Goal: Task Accomplishment & Management: Use online tool/utility

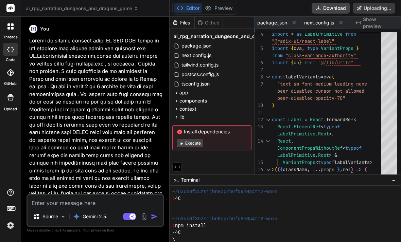
scroll to position [177, 0]
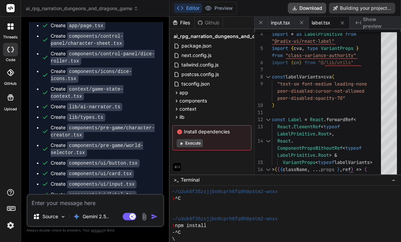
type textarea "x"
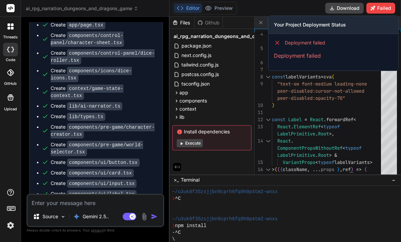
scroll to position [1371, 0]
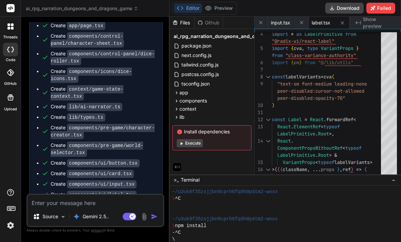
click at [94, 220] on html "threads code GitHub Upload ai_rpg_narration_dungeons_and_dragons_game Created w…" at bounding box center [200, 121] width 401 height 242
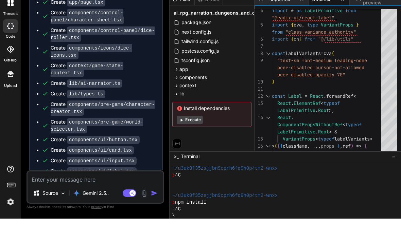
type textarea "M"
type textarea "x"
type textarea "Ma"
type textarea "x"
type textarea "Mak"
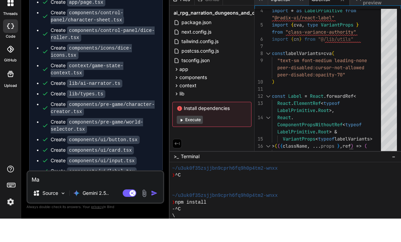
type textarea "x"
type textarea "Make"
type textarea "x"
type textarea "Make"
type textarea "x"
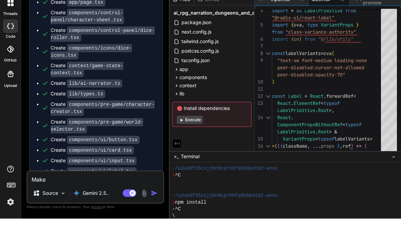
type textarea "Make s"
type textarea "x"
type textarea "Make su"
type textarea "x"
type textarea "Make sur"
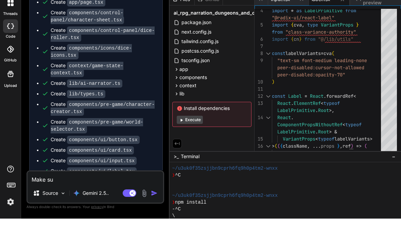
type textarea "x"
type textarea "Make sure"
type textarea "x"
type textarea "Make sure"
type textarea "x"
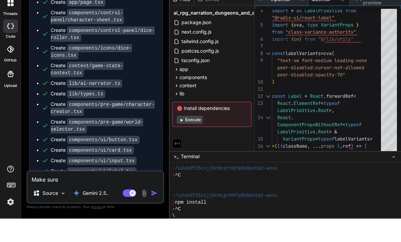
type textarea "Make sure t"
type textarea "x"
type textarea "Make sure to"
type textarea "x"
type textarea "Make sure to"
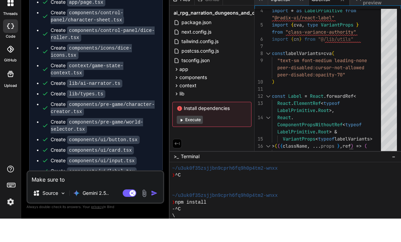
type textarea "x"
type textarea "Make sure to i"
type textarea "x"
type textarea "Make sure to in"
type textarea "x"
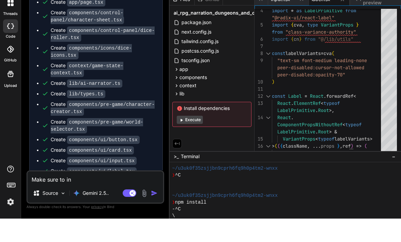
type textarea "Make sure to inc"
type textarea "x"
type textarea "Make sure to incl"
type textarea "x"
type textarea "Make sure to inclu"
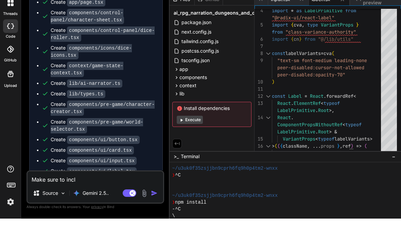
type textarea "x"
type textarea "Make sure to includ"
type textarea "x"
type textarea "Make sure to include"
type textarea "x"
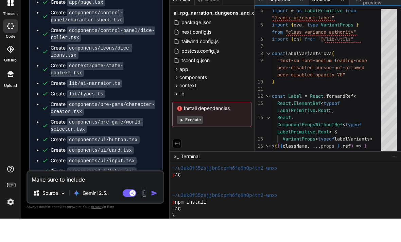
type textarea "Make sure to include"
type textarea "x"
type textarea "Make sure to include a"
type textarea "x"
type textarea "Make sure to include al"
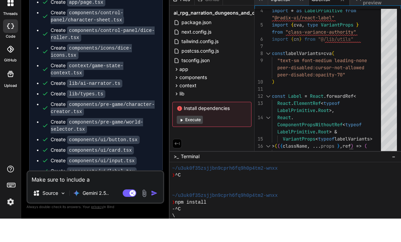
type textarea "x"
type textarea "Make sure to include all"
type textarea "x"
type textarea "Make sure to include all"
type textarea "x"
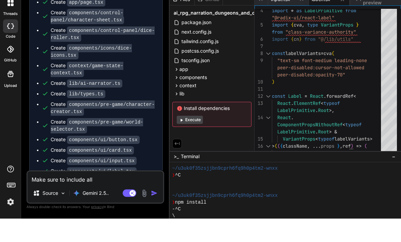
type textarea "Make sure to include all d"
type textarea "x"
type textarea "Make sure to include all de"
type textarea "x"
type textarea "Make sure to include all dep"
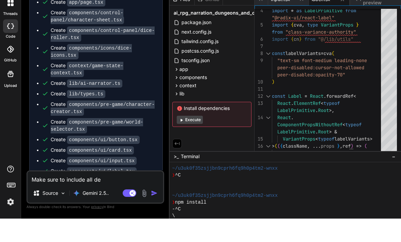
type textarea "x"
type textarea "Make sure to include all depe"
type textarea "x"
type textarea "Make sure to include all [MEDICAL_DATA]"
type textarea "x"
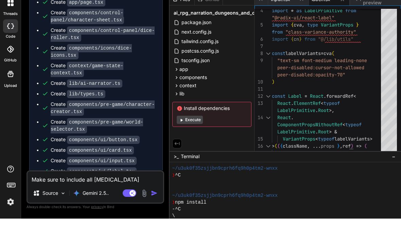
type textarea "Make sure to include all depend"
type textarea "x"
type textarea "Make sure to include all depende"
type textarea "x"
type textarea "Make sure to include all dependen"
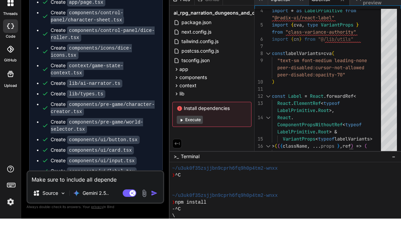
type textarea "x"
type textarea "Make sure to include all dependenc"
type textarea "x"
type textarea "Make sure to include all dependenci"
type textarea "x"
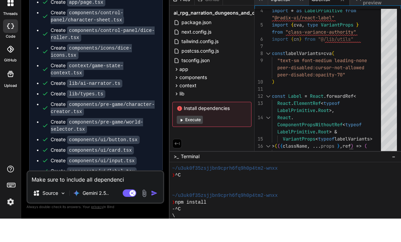
type textarea "Make sure to include all dependencie"
type textarea "x"
type textarea "Make sure to include all dependencies"
type textarea "x"
type textarea "Make sure to include all dependencies"
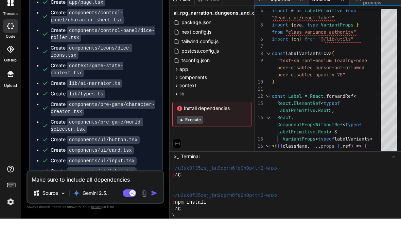
type textarea "x"
type textarea "Make sure to include all dependencies a"
type textarea "x"
type textarea "Make sure to include all dependencies an"
type textarea "x"
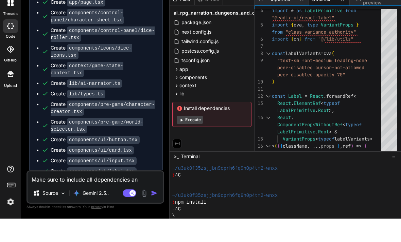
type textarea "Make sure to include all dependencies and"
type textarea "x"
type textarea "Make sure to include all dependencies and"
type textarea "x"
type textarea "Make sure to include all dependencies and a"
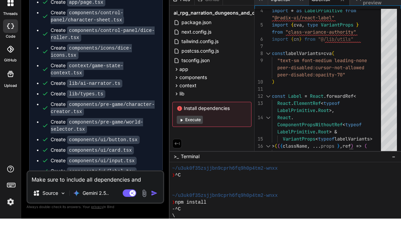
type textarea "x"
type textarea "Make sure to include all dependencies and ad"
type textarea "x"
type textarea "Make sure to include all dependencies and add"
type textarea "x"
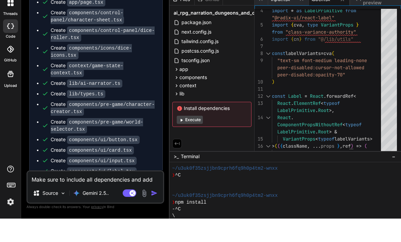
type textarea "Make sure to include all dependencies and add"
type textarea "x"
type textarea "Make sure to include all dependencies and add a"
type textarea "x"
type textarea "Make sure to include all dependencies and add an"
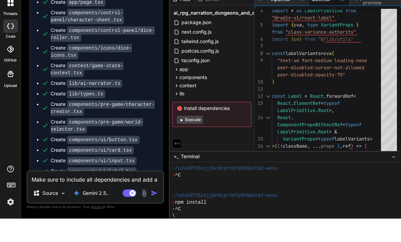
type textarea "x"
type textarea "Make sure to include all dependencies and add and"
type textarea "x"
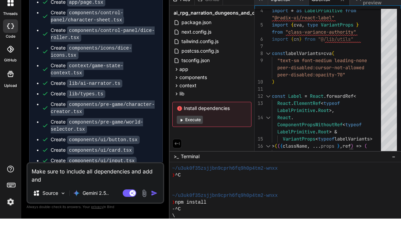
type textarea "Make sure to include all dependencies and add and"
type textarea "x"
type textarea "Make sure to include all dependencies and add and s"
type textarea "x"
type textarea "Make sure to include all dependencies and add and st"
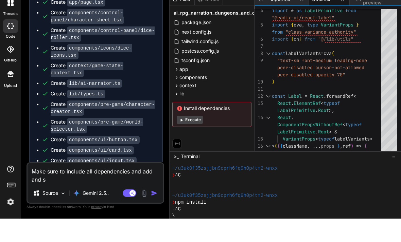
type textarea "x"
type textarea "Make sure to include all dependencies and add and sti"
type textarea "x"
type textarea "Make sure to include all dependencies and add and stil"
type textarea "x"
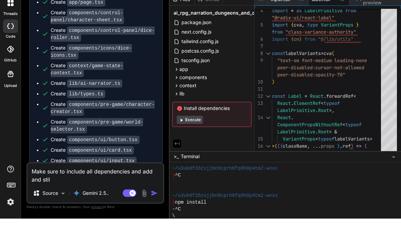
type textarea "Make sure to include all dependencies and add and still"
type textarea "x"
type textarea "Make sure to include all dependencies and add and still"
type textarea "x"
type textarea "Make sure to include all dependencies and add and still"
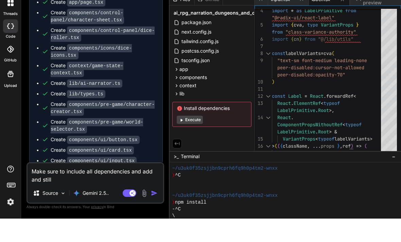
type textarea "x"
type textarea "Make sure to include all dependencies and add and stil"
type textarea "x"
type textarea "Make sure to include all dependencies and add and sti"
type textarea "x"
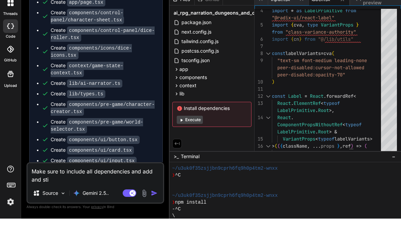
type textarea "Make sure to include all dependencies and add and st"
type textarea "x"
type textarea "Make sure to include all dependencies and add and s"
type textarea "x"
type textarea "Make sure to include all dependencies and add and si"
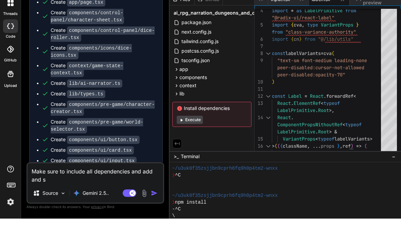
type textarea "x"
type textarea "Make sure to include all dependencies and add and sin"
type textarea "x"
type textarea "Make sure to include all dependencies and add and sins"
type textarea "x"
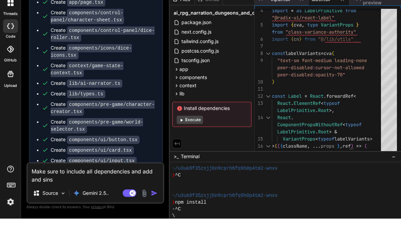
type textarea "Make sure to include all dependencies and add and sin"
type textarea "x"
type textarea "Make sure to include all dependencies and add and si"
type textarea "x"
type textarea "Make sure to include all dependencies and add and s"
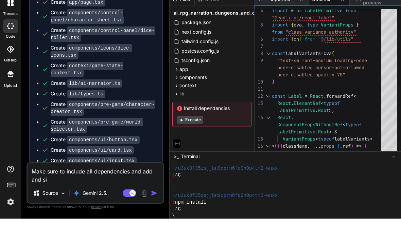
type textarea "x"
type textarea "Make sure to include all dependencies and add and"
type textarea "x"
type textarea "Make sure to include all dependencies and add and i"
type textarea "x"
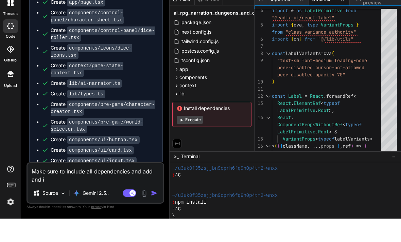
type textarea "Make sure to include all dependencies and add and"
type textarea "x"
type textarea "Make sure to include all dependencies and add and i"
type textarea "x"
type textarea "Make sure to include all dependencies and add and in"
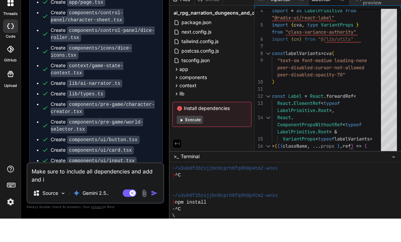
type textarea "x"
type textarea "Make sure to include all dependencies and add and ins"
type textarea "x"
type textarea "Make sure to include all dependencies and add and inst"
type textarea "x"
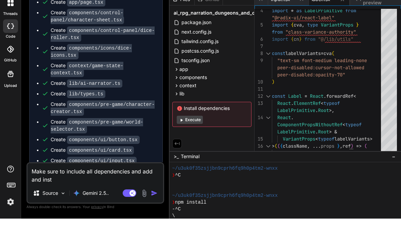
type textarea "Make sure to include all dependencies and add and insta"
type textarea "x"
type textarea "Make sure to include all dependencies and add and instal"
type textarea "x"
type textarea "Make sure to include all dependencies and add and install"
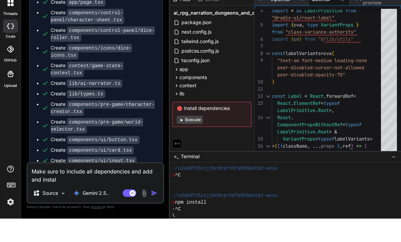
type textarea "x"
type textarea "Make sure to include all dependencies and add and install."
type textarea "x"
type textarea "Make sure to include all dependencies and add and install"
type textarea "x"
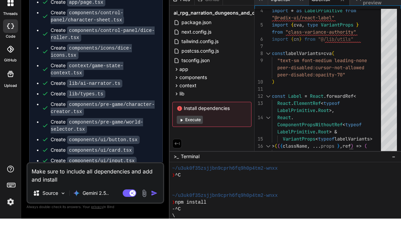
type textarea "Make sure to include all dependencies and add and install"
type textarea "x"
type textarea "Make sure to include all dependencies and add and install t"
type textarea "x"
type textarea "Make sure to include all dependencies and add and install tm"
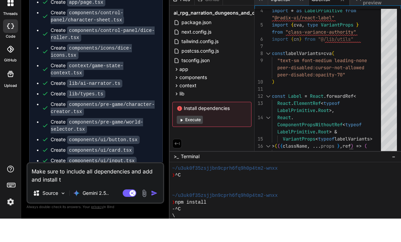
type textarea "x"
type textarea "Make sure to include all dependencies and add and install tmh"
type textarea "x"
type textarea "Make sure to include all dependencies and add and install tmhe"
type textarea "x"
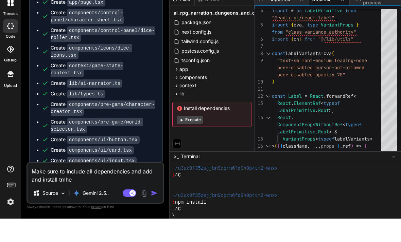
type textarea "Make sure to include all dependencies and add and install tmhe."
type textarea "x"
type textarea "Make sure to include all dependencies and add and install tmhe"
type textarea "x"
type textarea "Make sure to include all dependencies and add and install tmh"
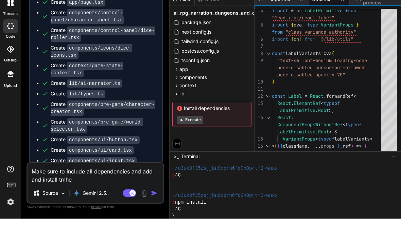
type textarea "x"
type textarea "Make sure to include all dependencies and add and install tm"
type textarea "x"
type textarea "Make sure to include all dependencies and add and install t"
type textarea "x"
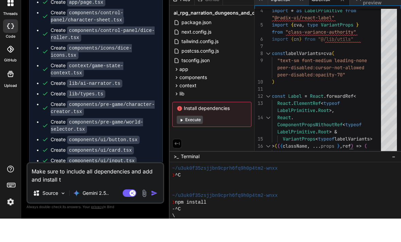
type textarea "Make sure to include all dependencies and add and install th"
type textarea "x"
type textarea "Make sure to include all dependencies and add and install the"
type textarea "x"
type textarea "Make sure to include all dependencies and add and install them"
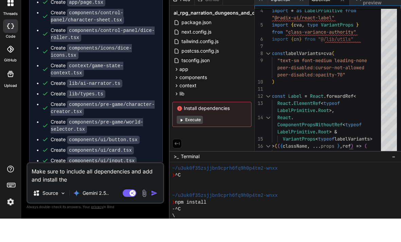
type textarea "x"
type textarea "Make sure to include all dependencies and add and install them."
type textarea "x"
type textarea "Make sure to include all dependencies and add and install them."
type textarea "x"
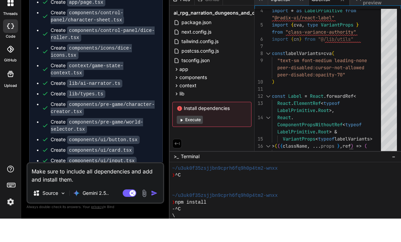
type textarea "Make sure to include all dependencies and add and install them. M"
type textarea "x"
type textarea "Make sure to include all dependencies and add and install them. Ma"
type textarea "x"
type textarea "Make sure to include all dependencies and add and install them. Mak"
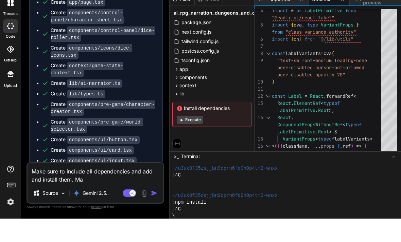
type textarea "x"
type textarea "Make sure to include all dependencies and add and install them. Make"
type textarea "x"
type textarea "Make sure to include all dependencies and add and install them. Make"
type textarea "x"
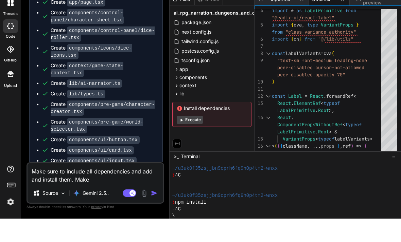
type textarea "Make sure to include all dependencies and add and install them. Make s"
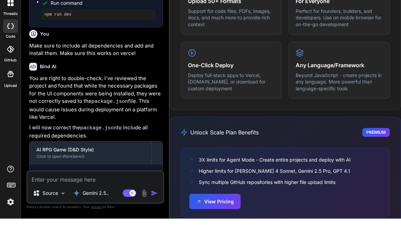
click at [12, 220] on img at bounding box center [11, 226] width 12 height 12
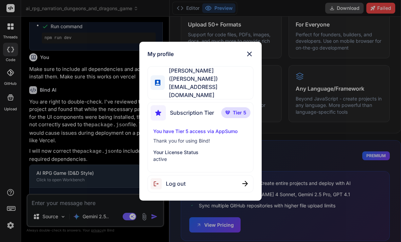
click at [357, 143] on div "My profile [PERSON_NAME] ([PERSON_NAME]) [EMAIL_ADDRESS][DOMAIN_NAME] Subscript…" at bounding box center [200, 121] width 401 height 242
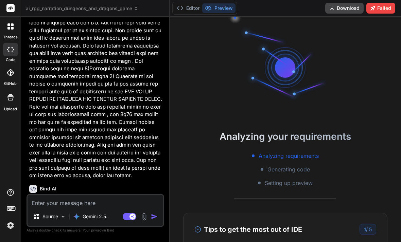
scroll to position [1098, 0]
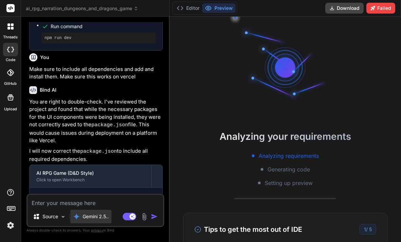
click at [94, 220] on p "Gemini 2.5.." at bounding box center [96, 216] width 26 height 7
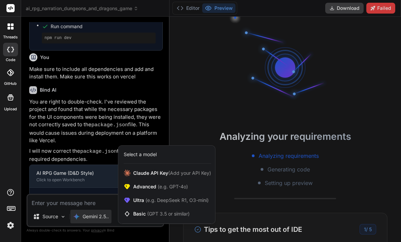
click at [97, 191] on div at bounding box center [200, 121] width 401 height 242
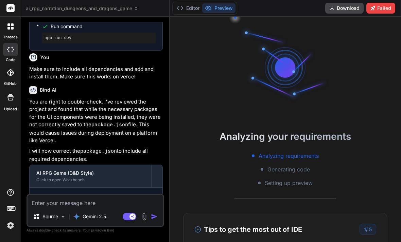
click at [141, 216] on img at bounding box center [144, 217] width 8 height 8
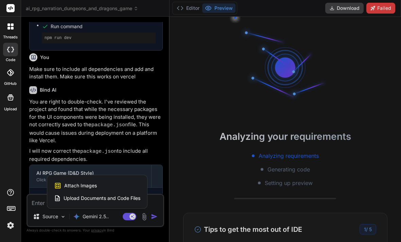
click at [122, 230] on div at bounding box center [200, 121] width 401 height 242
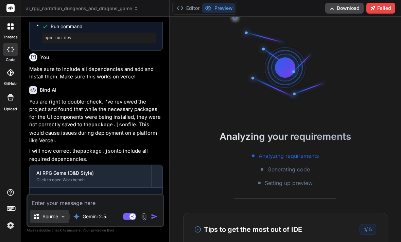
click at [51, 212] on div "Source" at bounding box center [49, 217] width 38 height 14
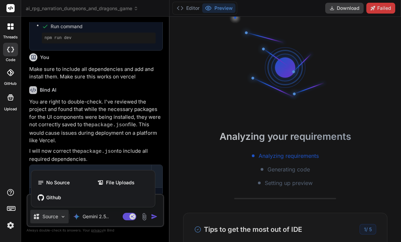
click at [179, 173] on div at bounding box center [200, 121] width 401 height 242
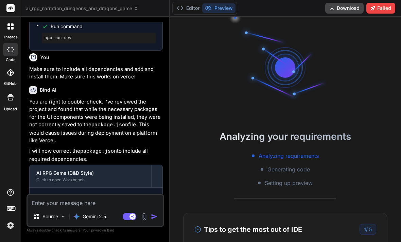
click at [103, 98] on p "You are right to double-check. I've reviewed the project and found that while t…" at bounding box center [96, 121] width 134 height 47
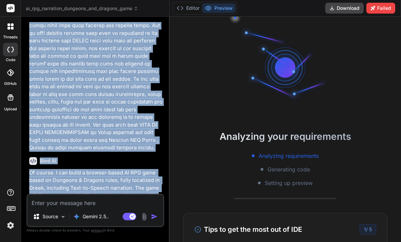
scroll to position [95, 0]
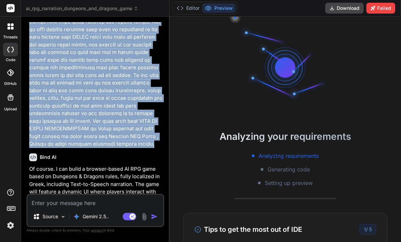
copy p "Create an online browser based AI RPG GAME based on the dungeons and dragons ru…"
click at [100, 166] on p "Of course. I can build a browser-based AI RPG game based on Dungeons & Dragons …" at bounding box center [96, 185] width 134 height 38
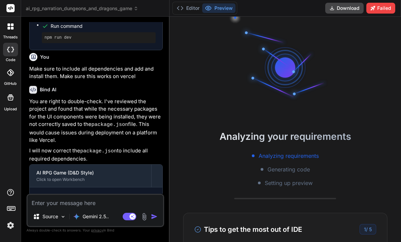
scroll to position [1576, 0]
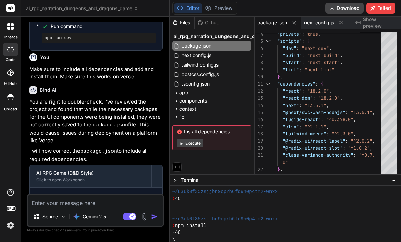
click at [193, 130] on div "ai_rpg_narration_dungeons_and_dragons_game package.json next.config.js tailwind…" at bounding box center [212, 91] width 85 height 124
click at [181, 139] on button "Execute" at bounding box center [190, 143] width 26 height 8
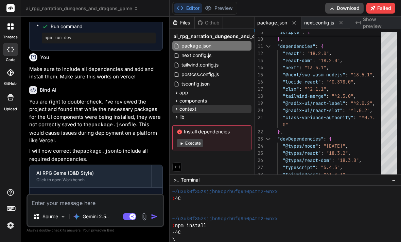
scroll to position [0, 0]
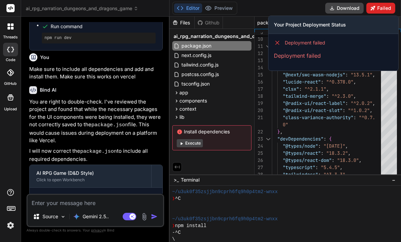
click at [383, 9] on button "Failed" at bounding box center [380, 8] width 29 height 11
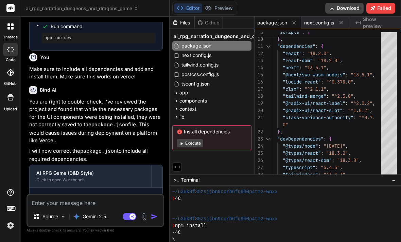
scroll to position [1576, 0]
click at [69, 214] on div "Create package.json Run command npm install Run command npm run dev" at bounding box center [96, 223] width 133 height 71
click at [63, 213] on div "Create package.json Run command npm install Run command npm run dev" at bounding box center [96, 223] width 133 height 71
click at [71, 207] on textarea at bounding box center [96, 201] width 136 height 12
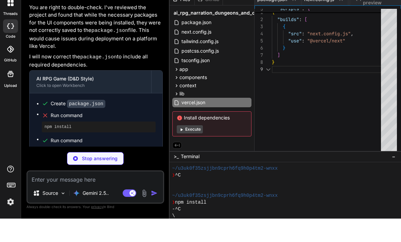
scroll to position [57, 0]
